Goal: Task Accomplishment & Management: Manage account settings

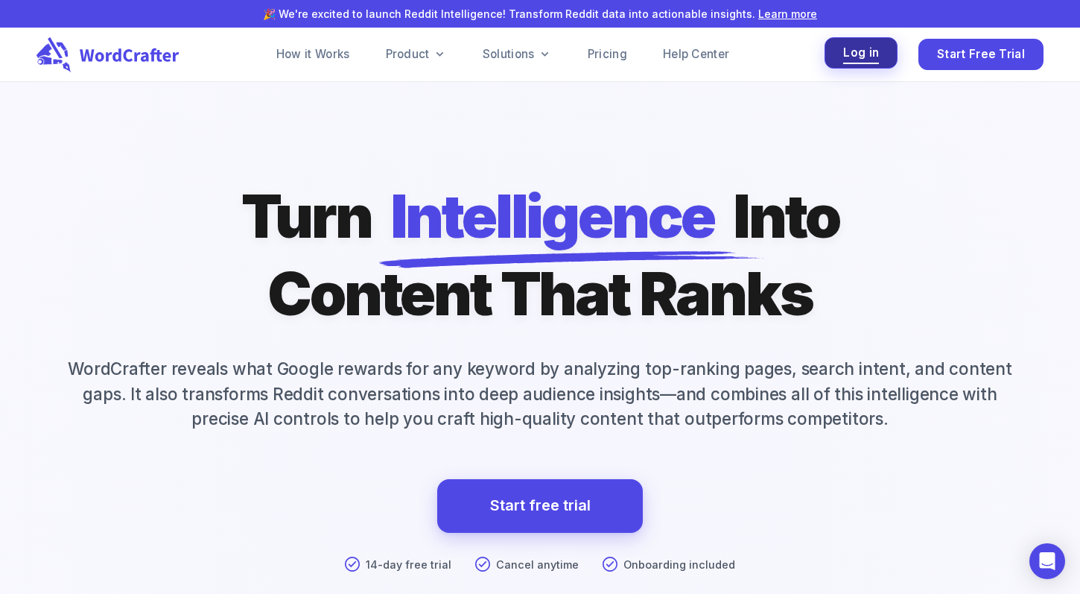
click at [858, 61] on span "Log in" at bounding box center [861, 53] width 36 height 20
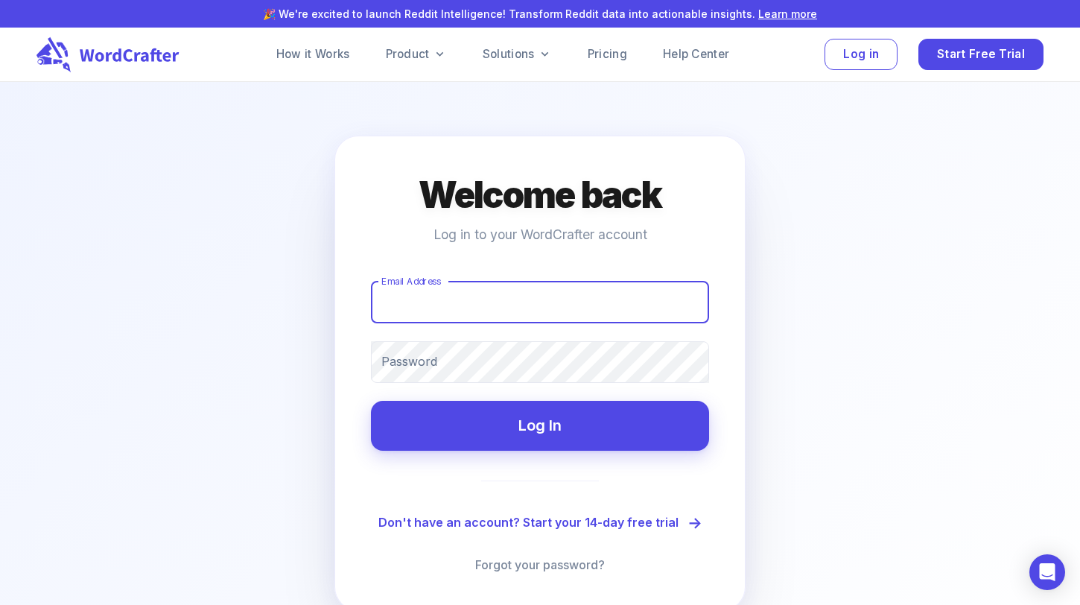
click at [515, 303] on input "Email Address" at bounding box center [540, 303] width 338 height 42
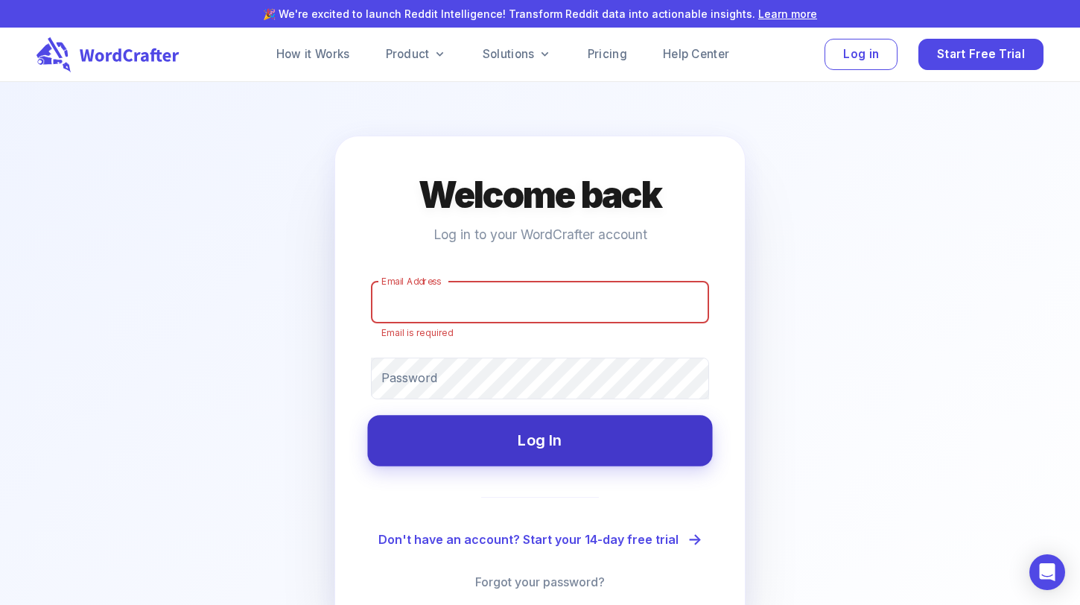
type input "janet@bartoliconsulting.com"
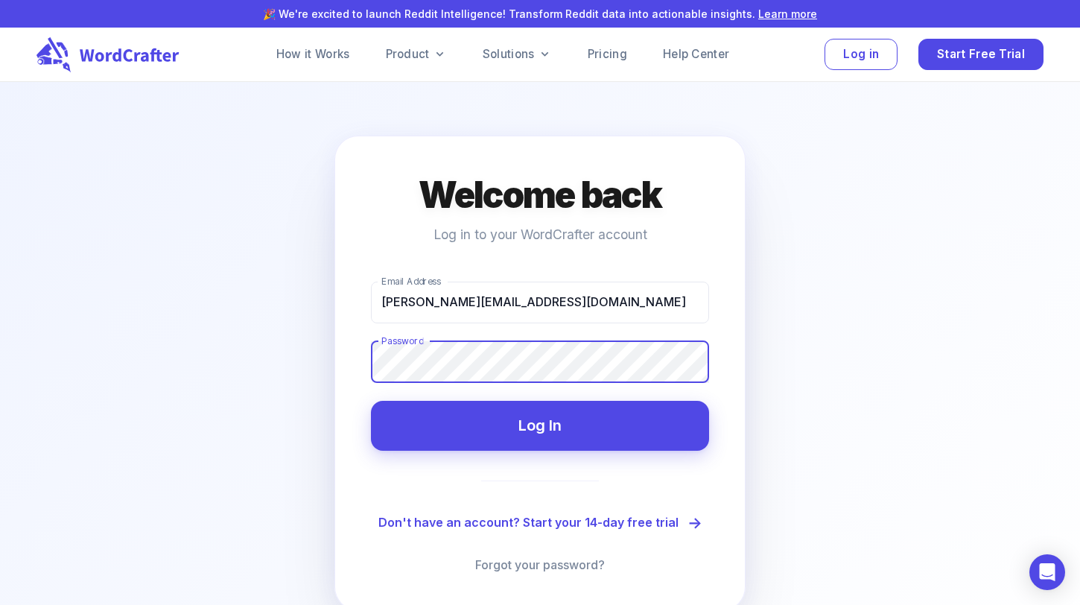
drag, startPoint x: 471, startPoint y: 419, endPoint x: 729, endPoint y: 457, distance: 261.3
click at [472, 419] on button "Log In" at bounding box center [540, 426] width 338 height 50
